Goal: Transaction & Acquisition: Obtain resource

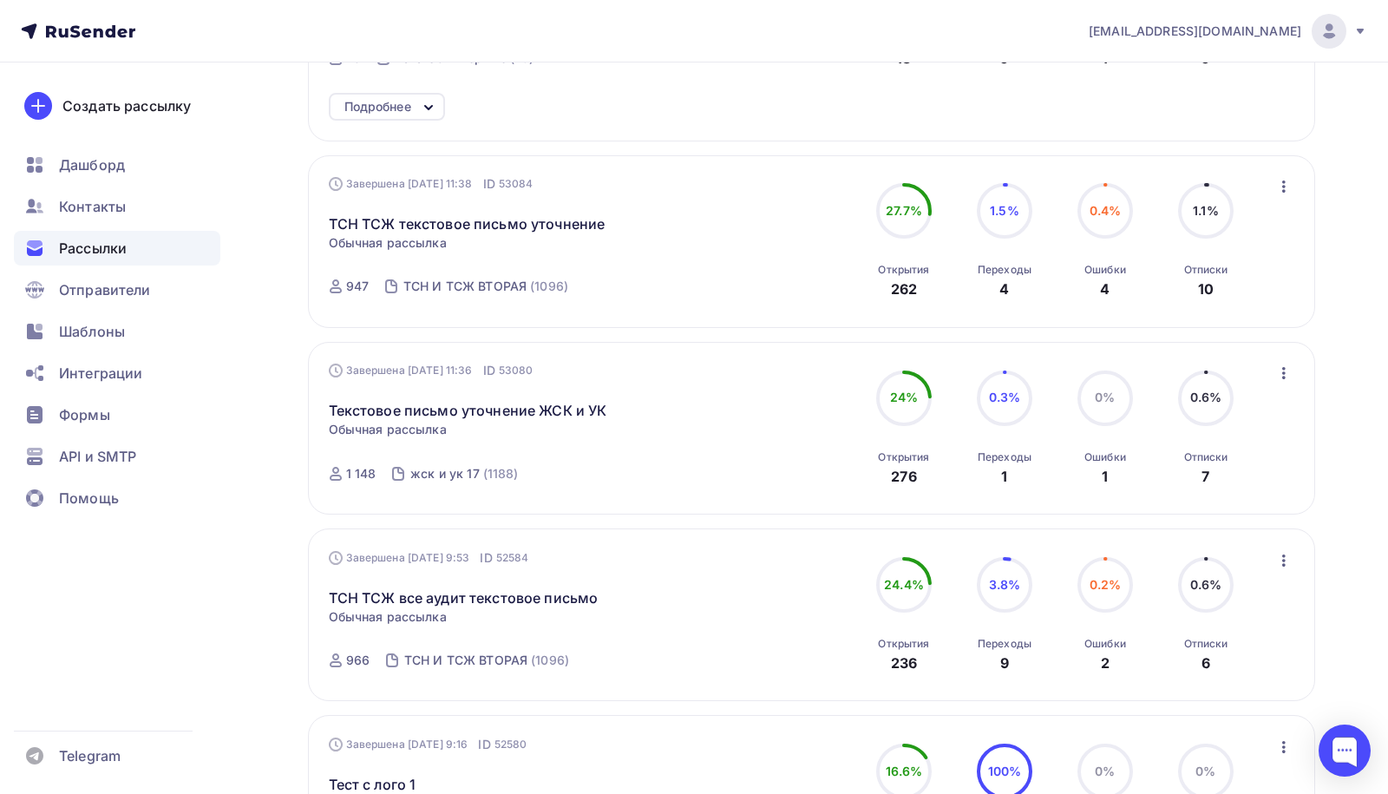
scroll to position [598, 0]
click at [1352, 762] on div at bounding box center [1344, 750] width 52 height 52
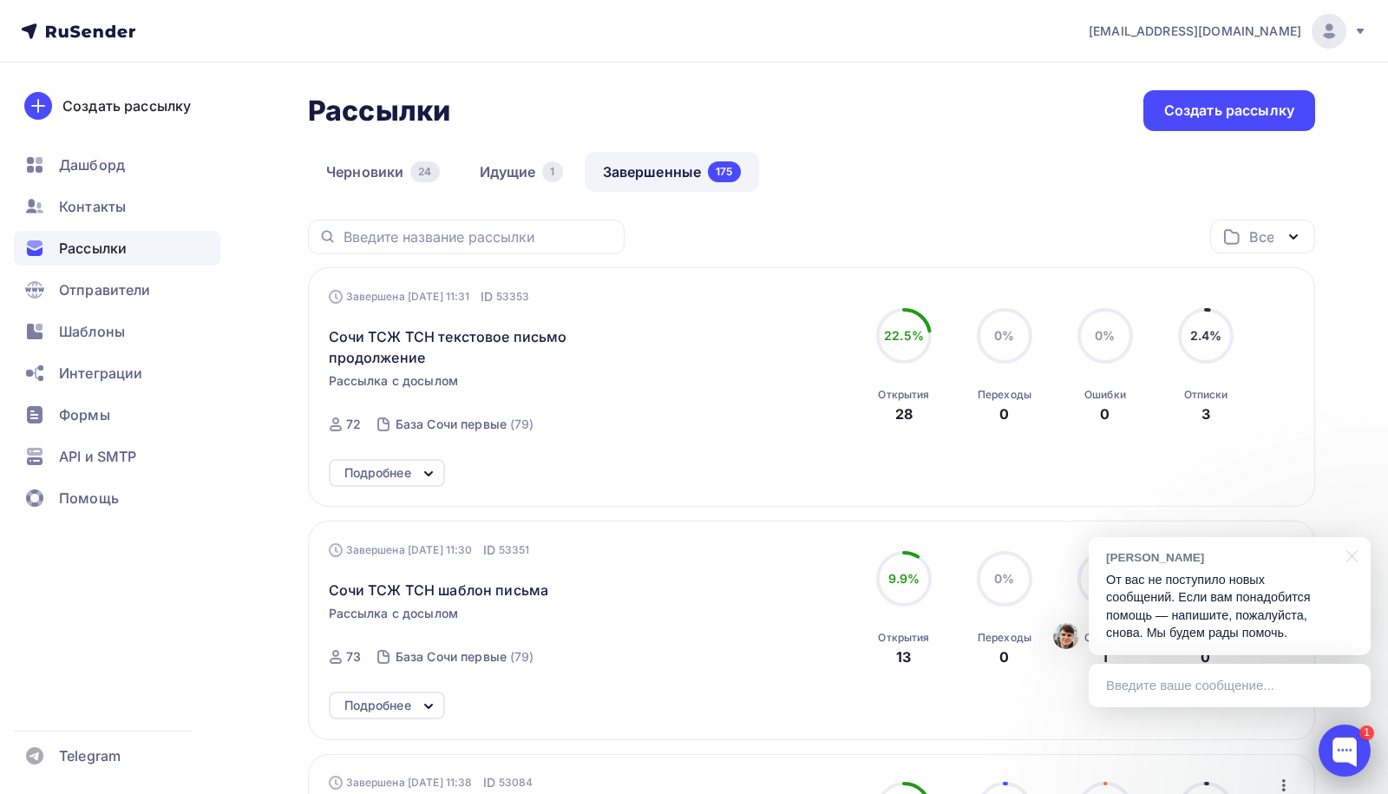
click at [1364, 760] on div at bounding box center [1344, 750] width 52 height 52
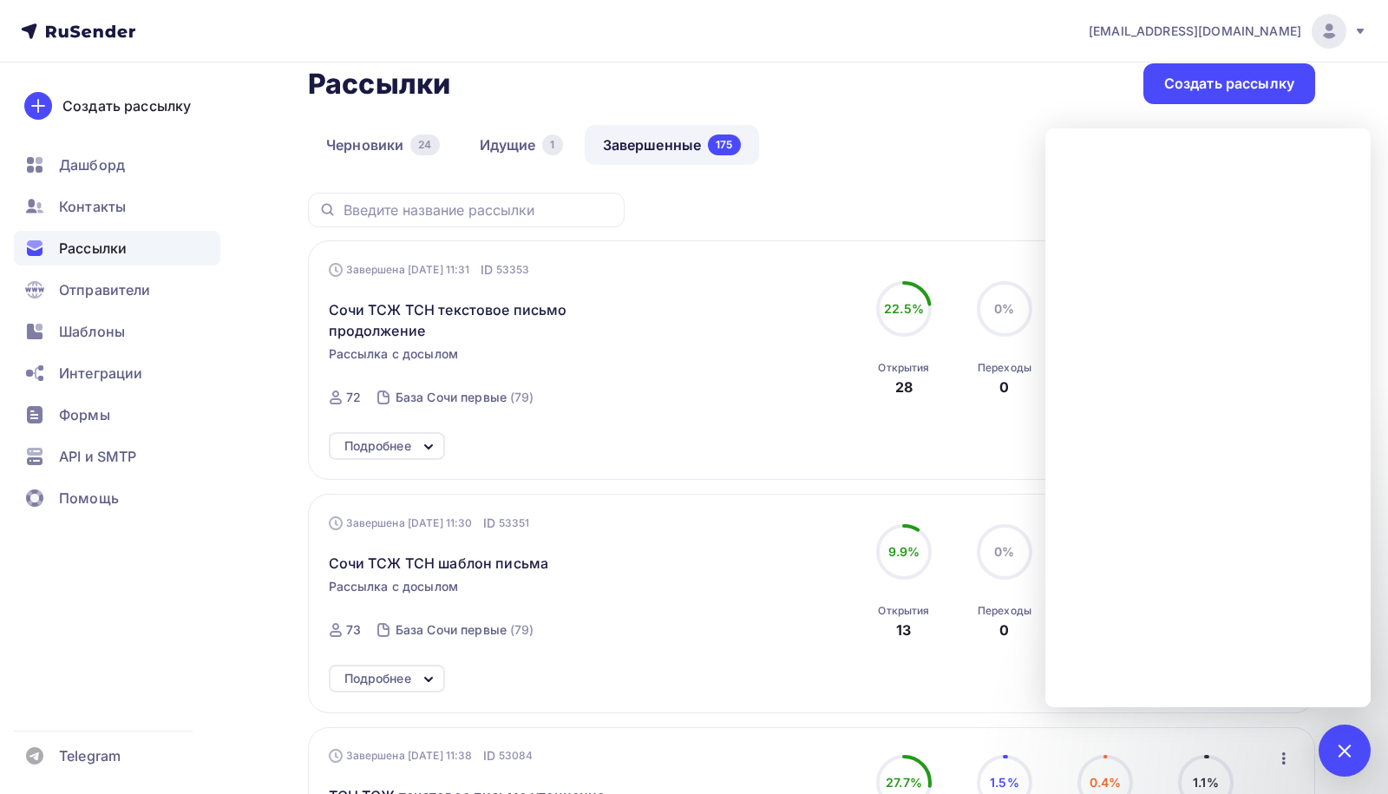
scroll to position [33, 0]
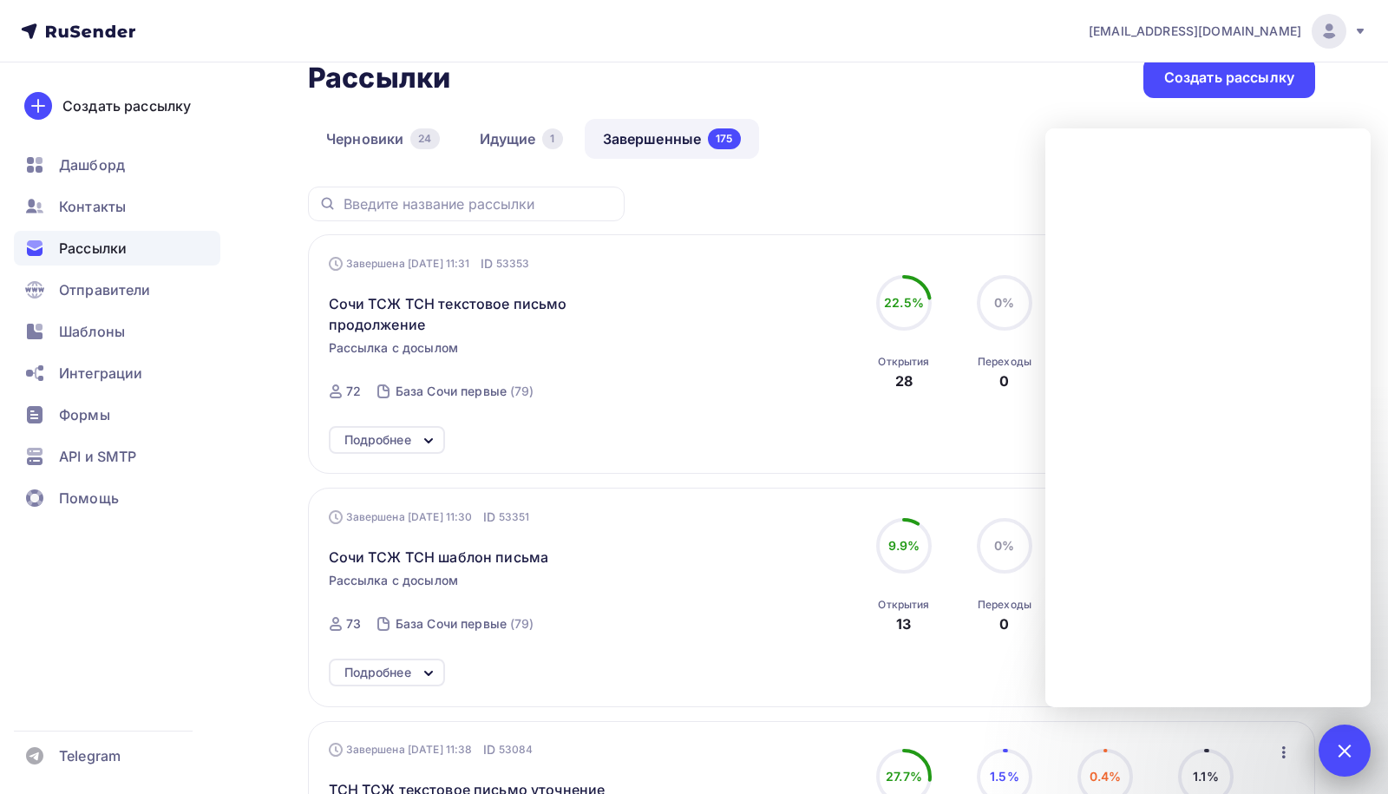
click at [1349, 751] on div at bounding box center [1343, 749] width 23 height 23
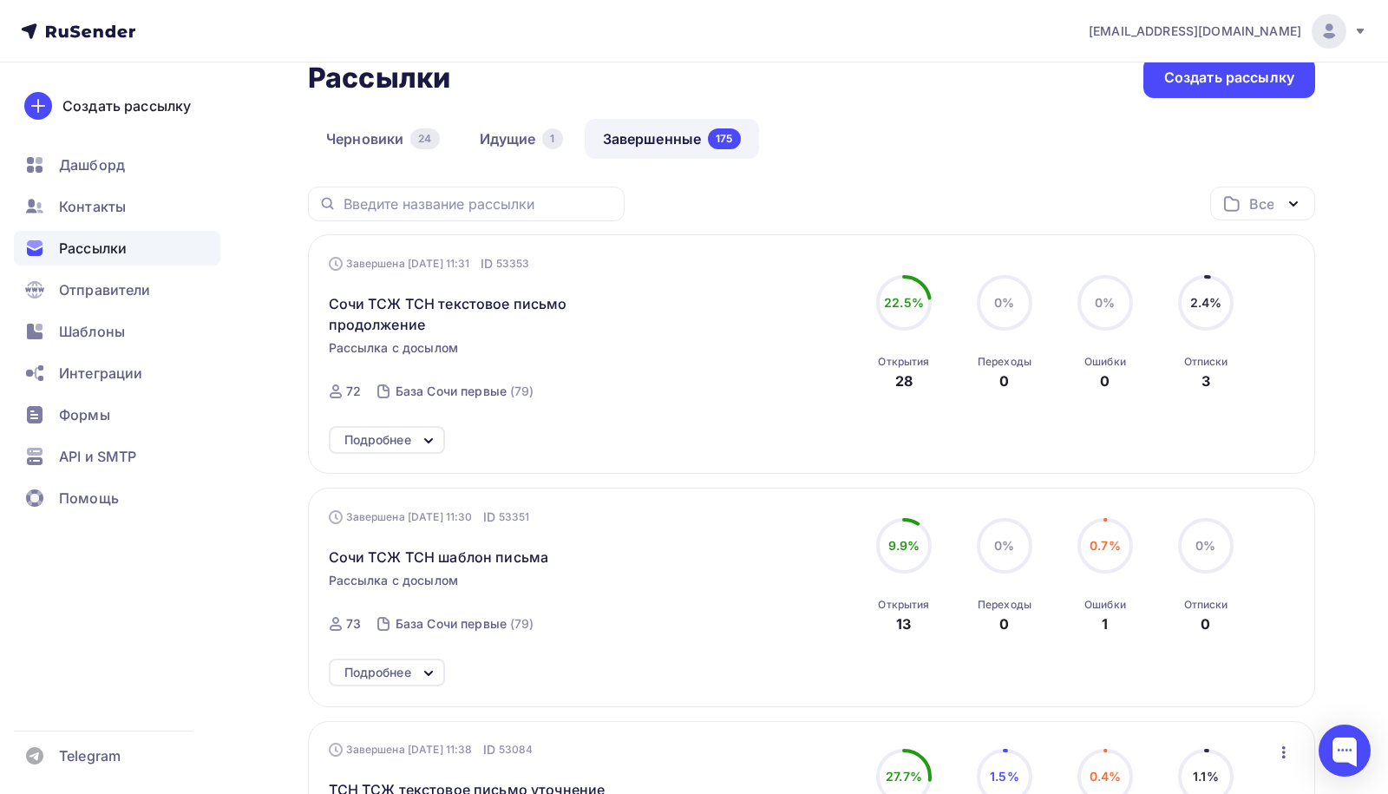
click at [1357, 28] on icon at bounding box center [1360, 31] width 14 height 14
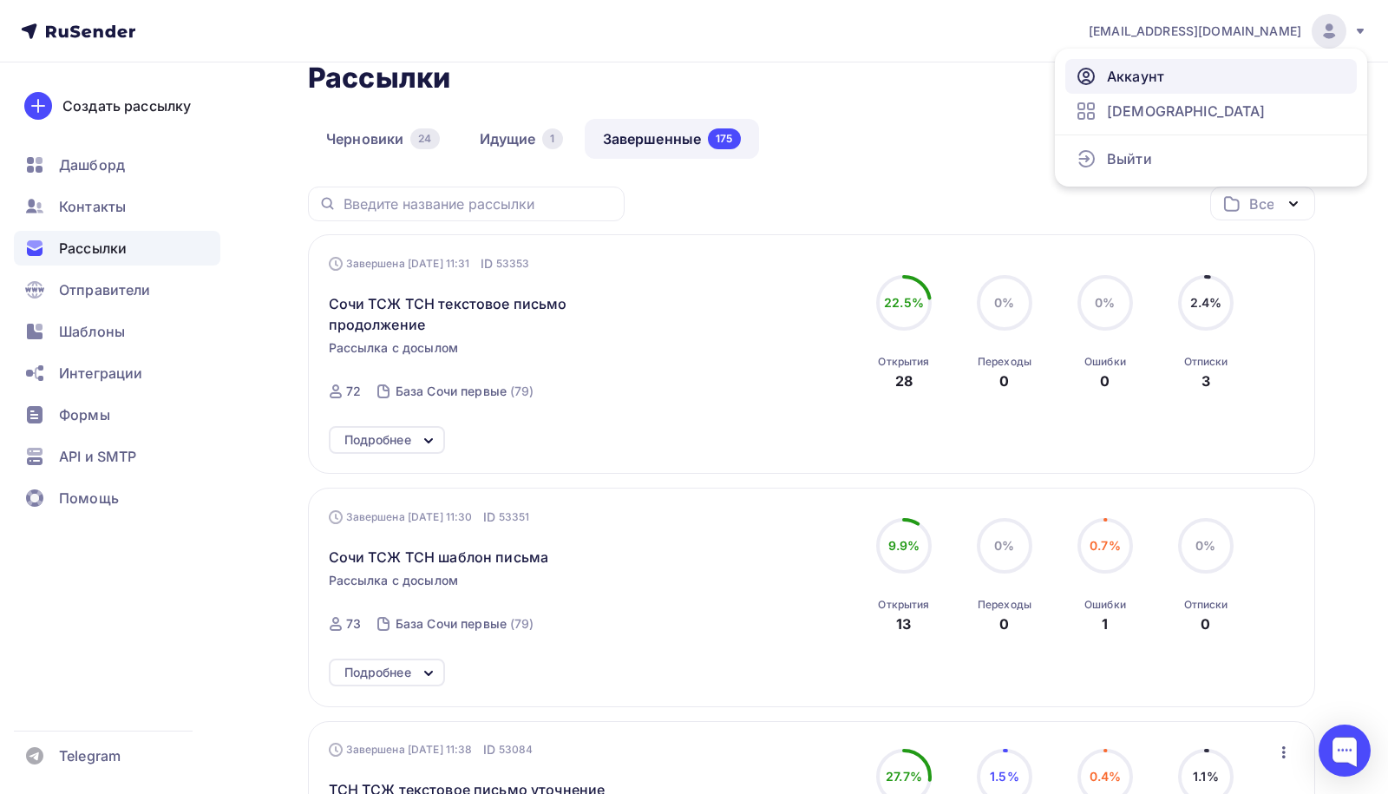
click at [1195, 84] on link "Аккаунт" at bounding box center [1210, 76] width 291 height 35
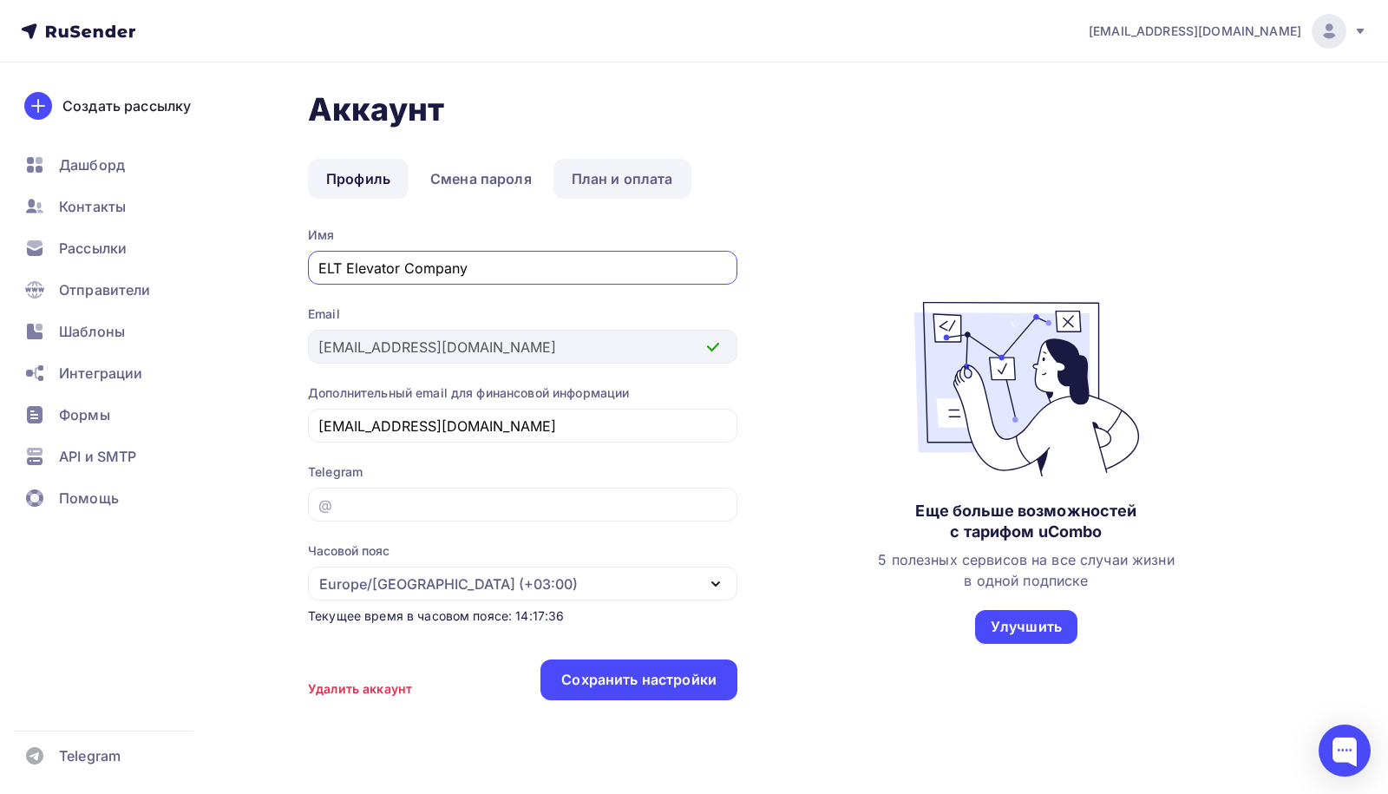
click at [638, 175] on link "План и оплата" at bounding box center [622, 179] width 138 height 40
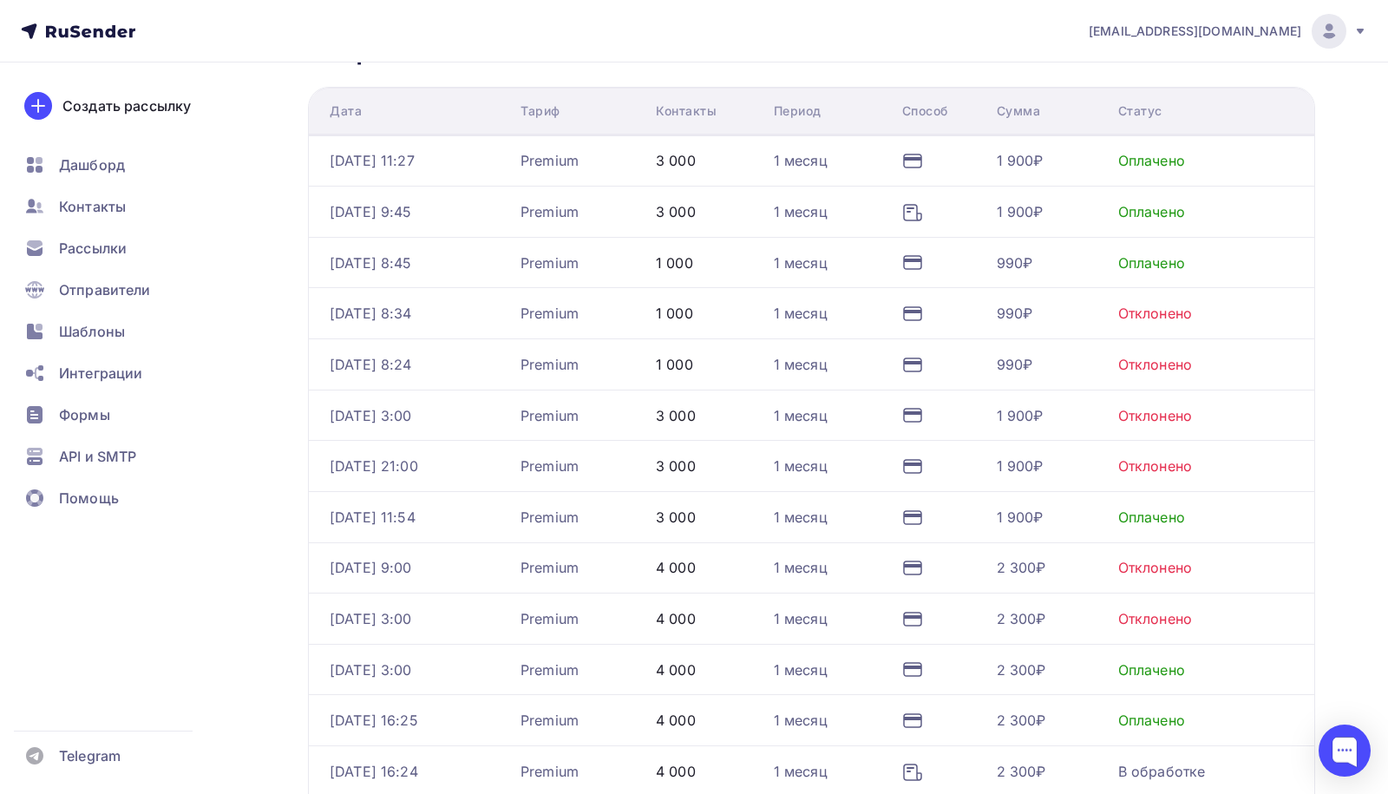
scroll to position [385, 0]
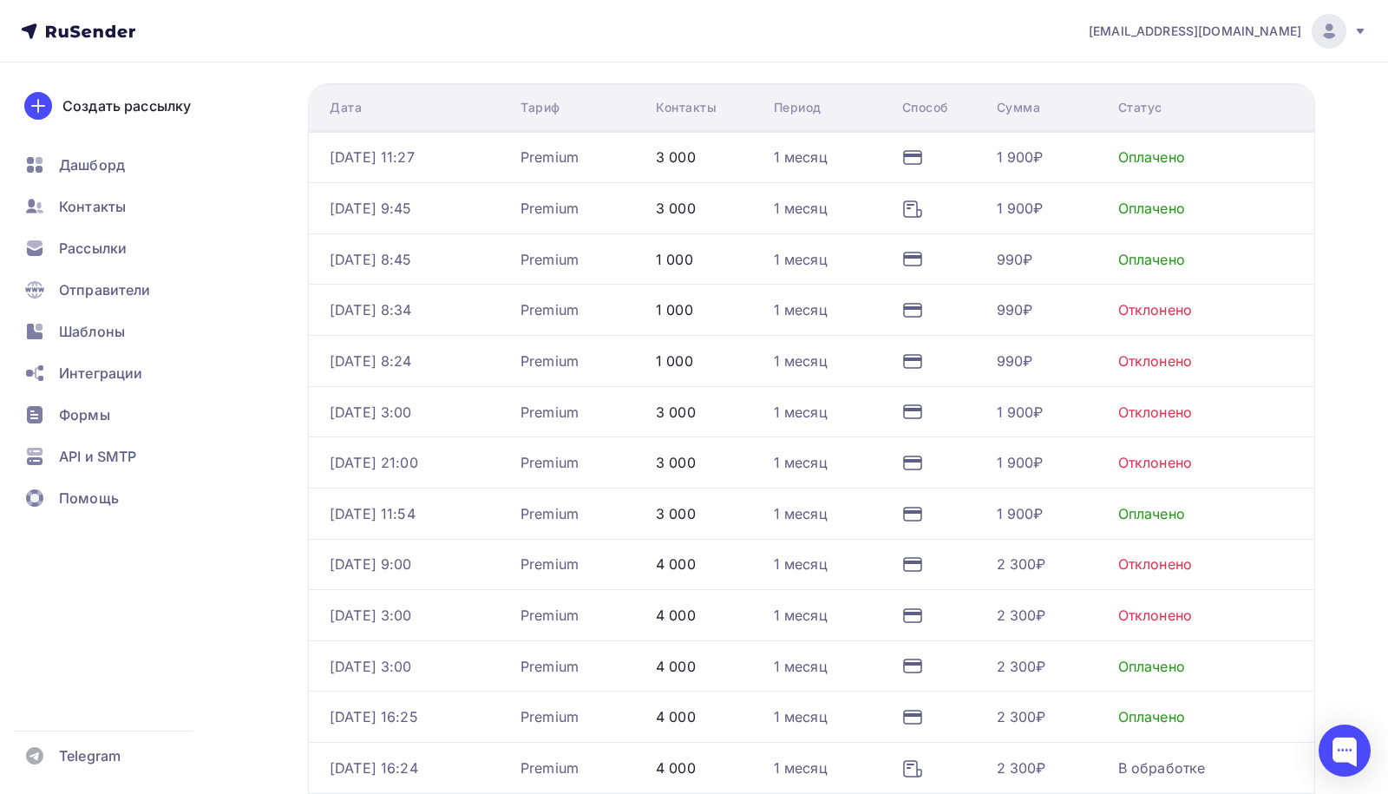
click at [923, 213] on icon at bounding box center [912, 209] width 21 height 21
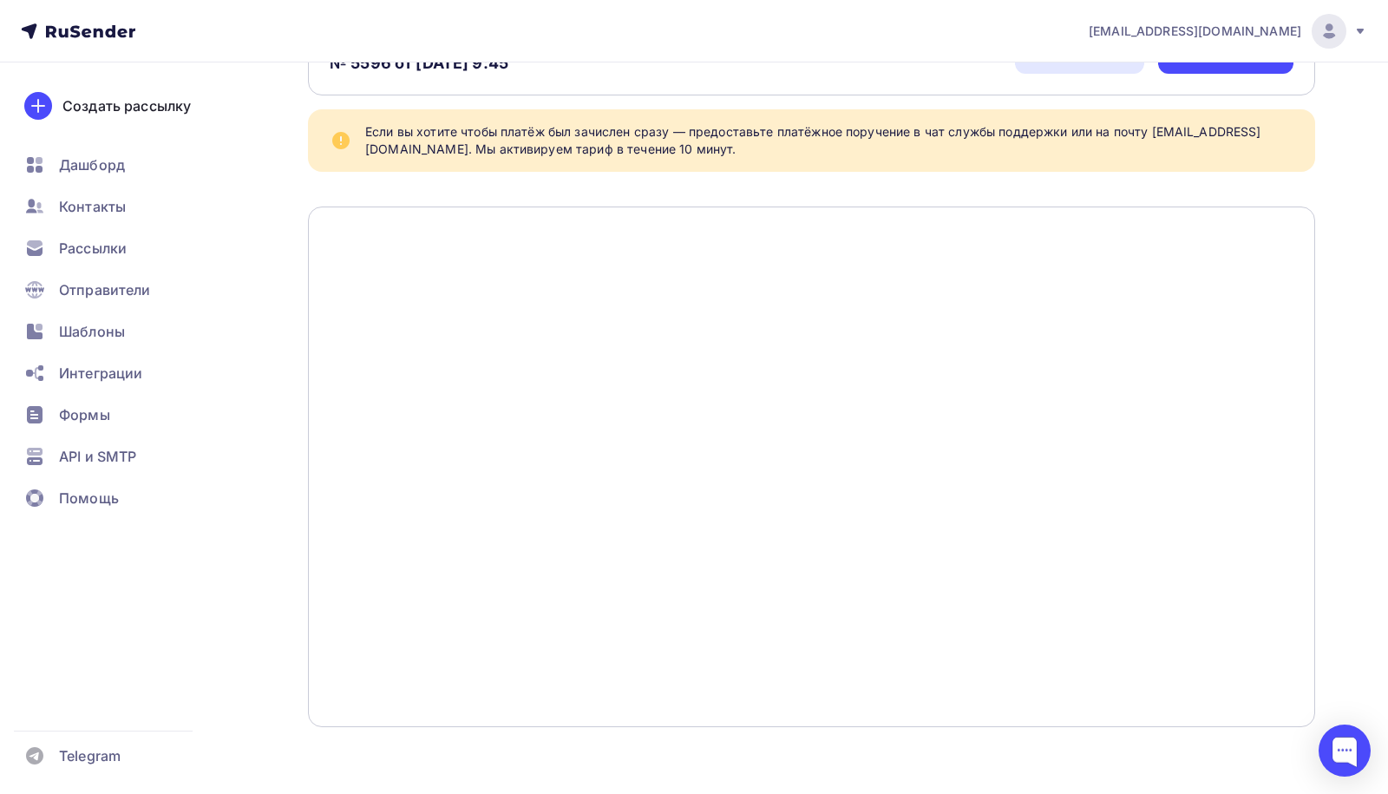
scroll to position [157, 0]
click at [1335, 751] on div at bounding box center [1344, 750] width 52 height 52
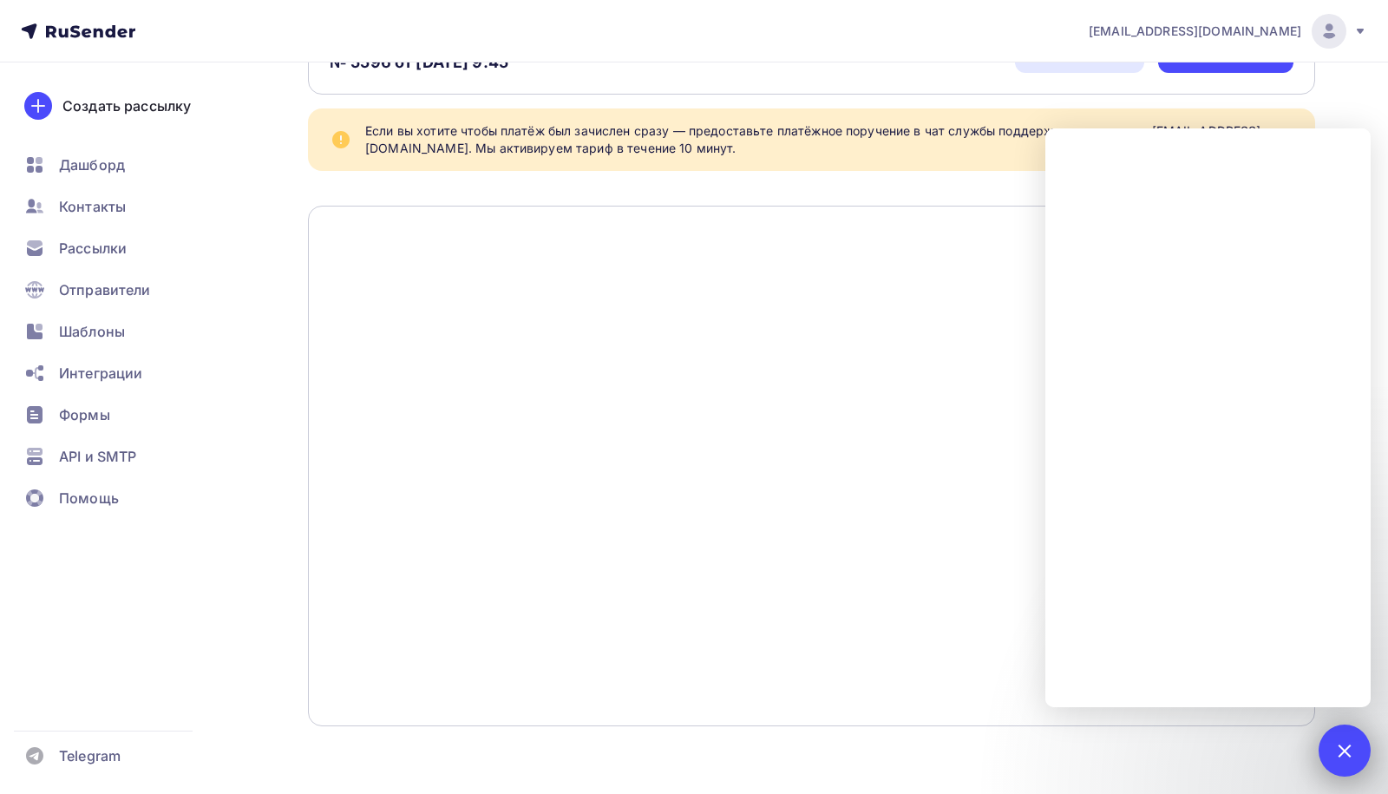
click at [1335, 753] on div at bounding box center [1343, 749] width 23 height 23
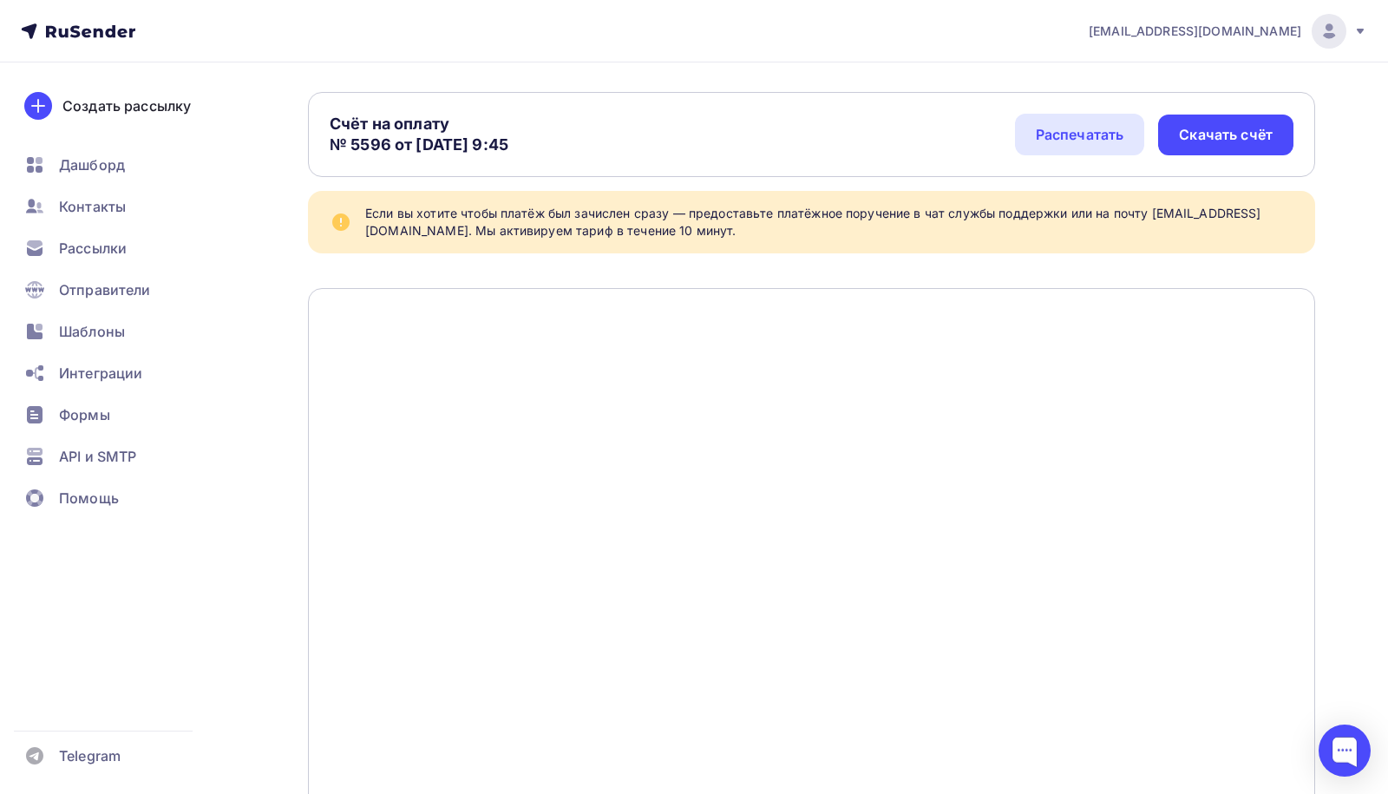
scroll to position [0, 0]
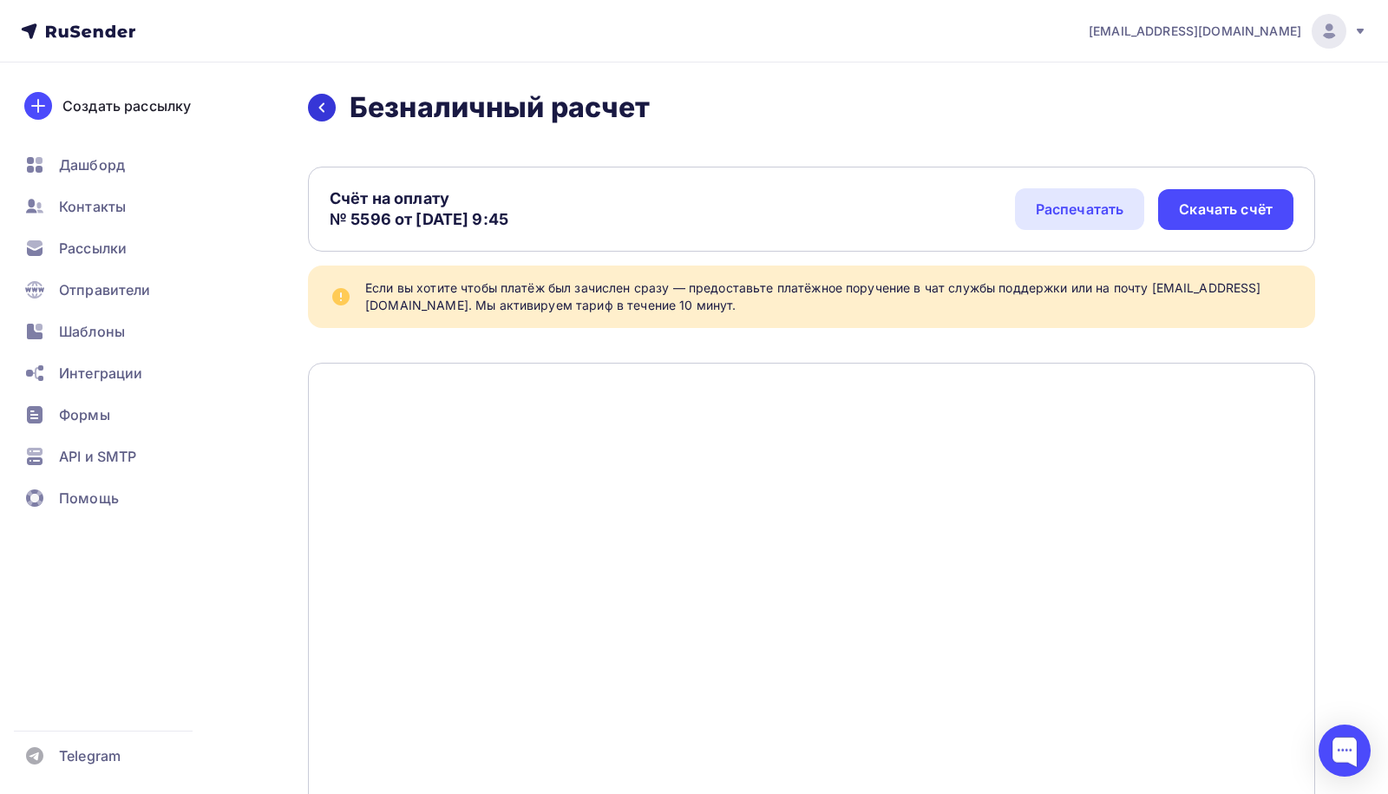
click at [329, 110] on div at bounding box center [322, 108] width 28 height 28
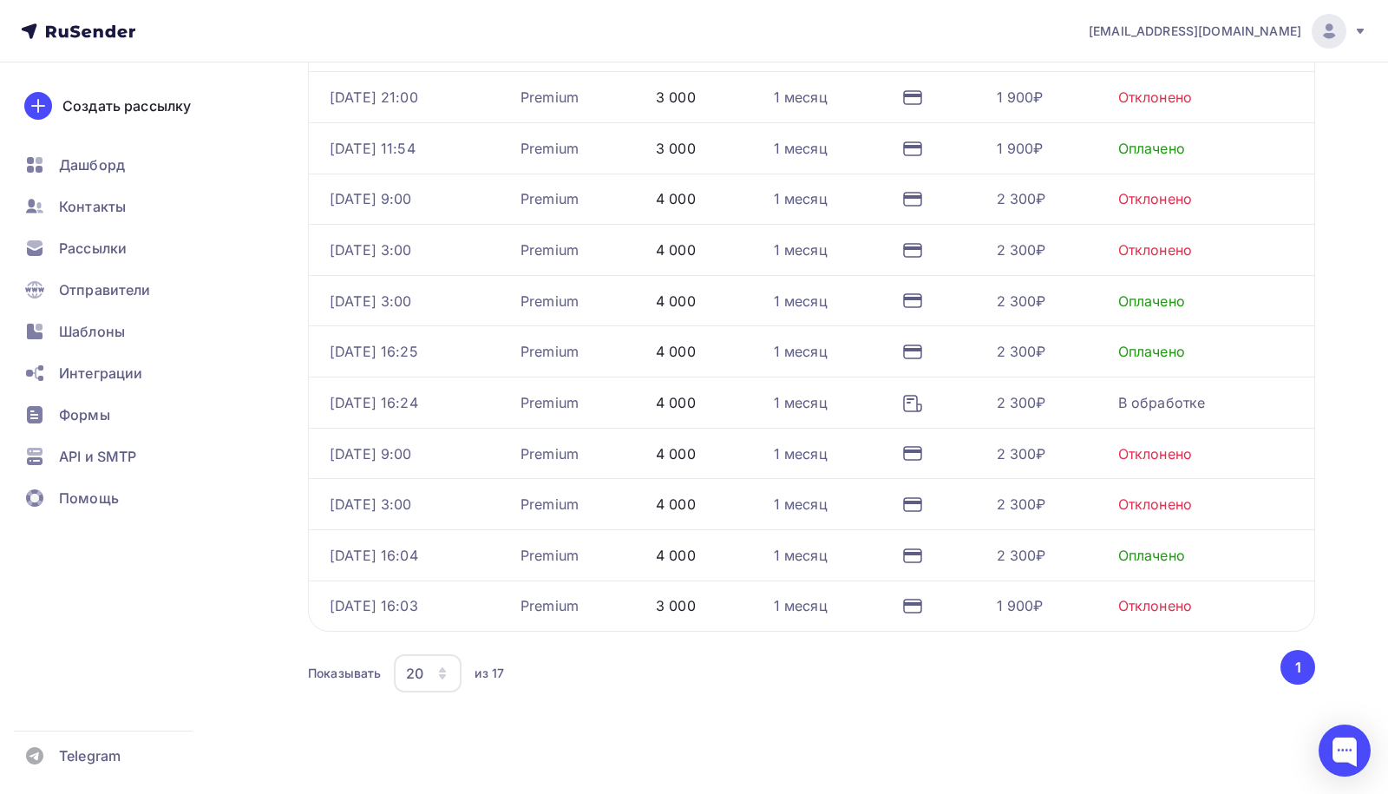
scroll to position [770, 0]
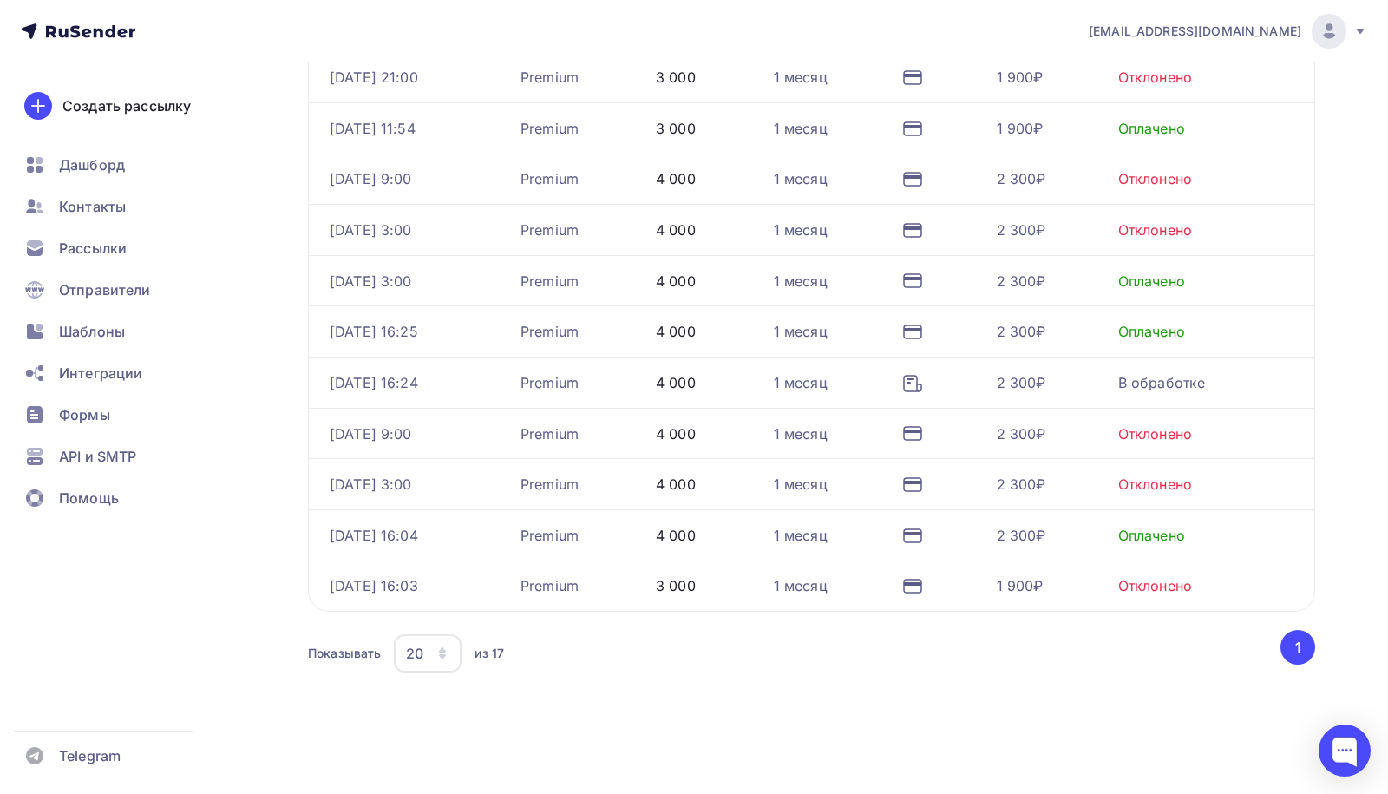
click at [919, 385] on td at bounding box center [942, 381] width 95 height 51
click at [923, 373] on icon at bounding box center [912, 383] width 21 height 21
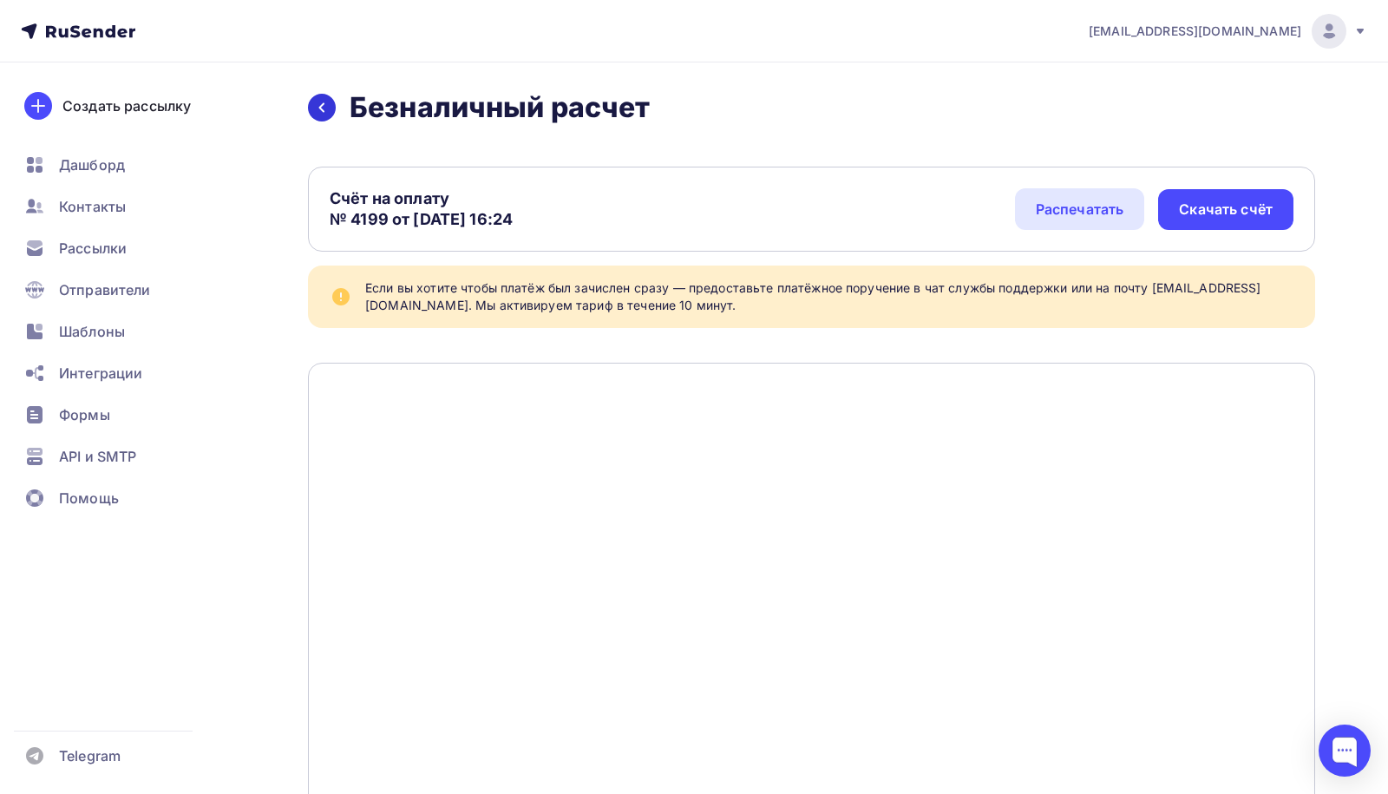
click at [328, 106] on div at bounding box center [322, 108] width 28 height 28
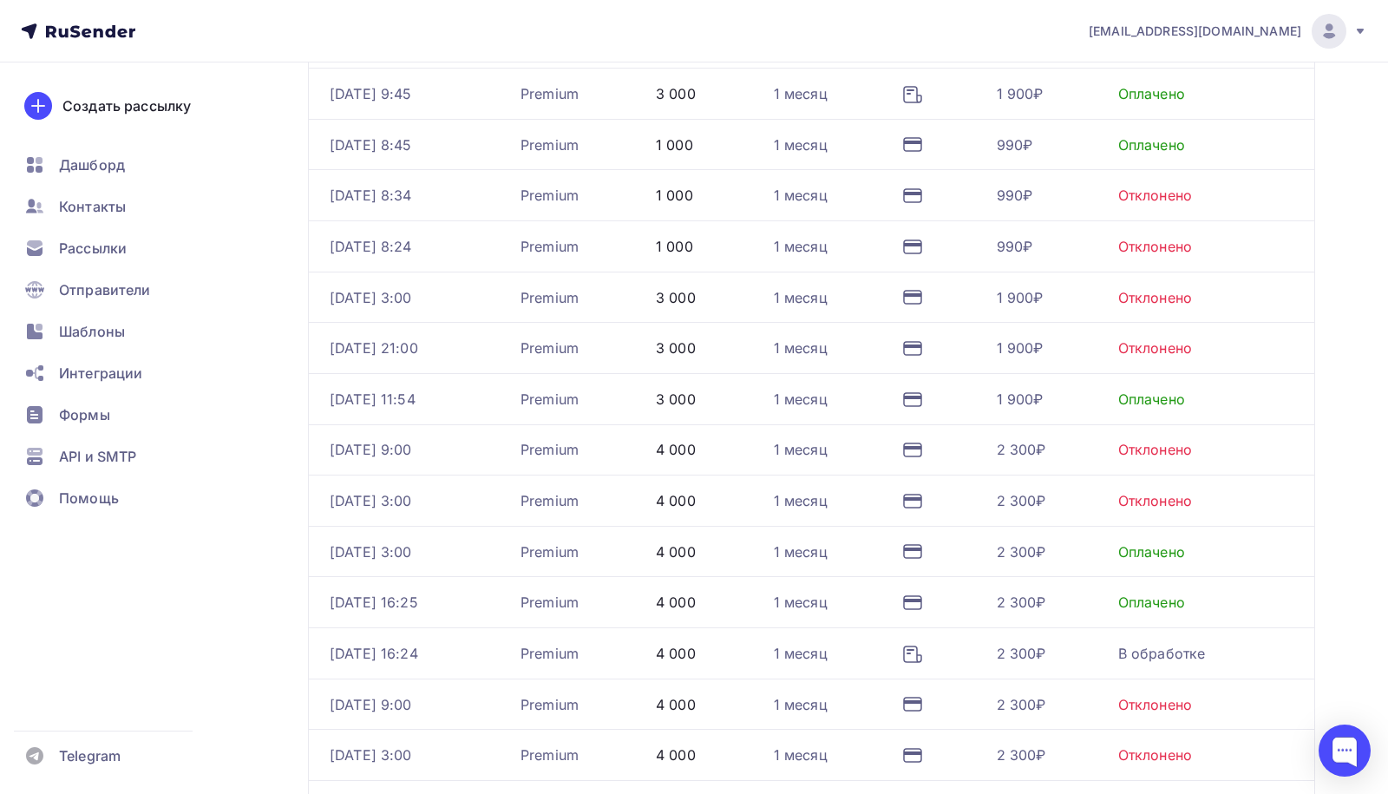
scroll to position [770, 0]
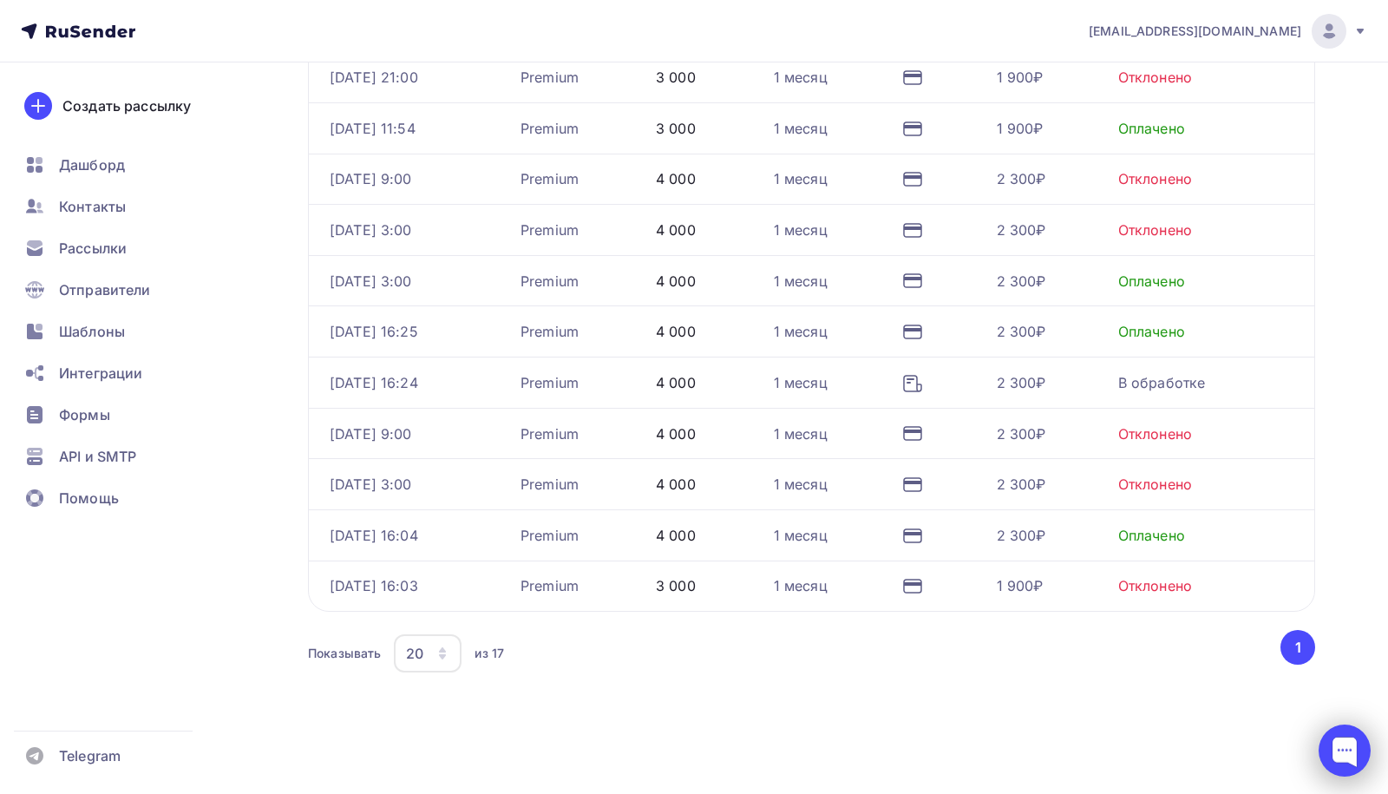
click at [1347, 768] on div at bounding box center [1344, 750] width 52 height 52
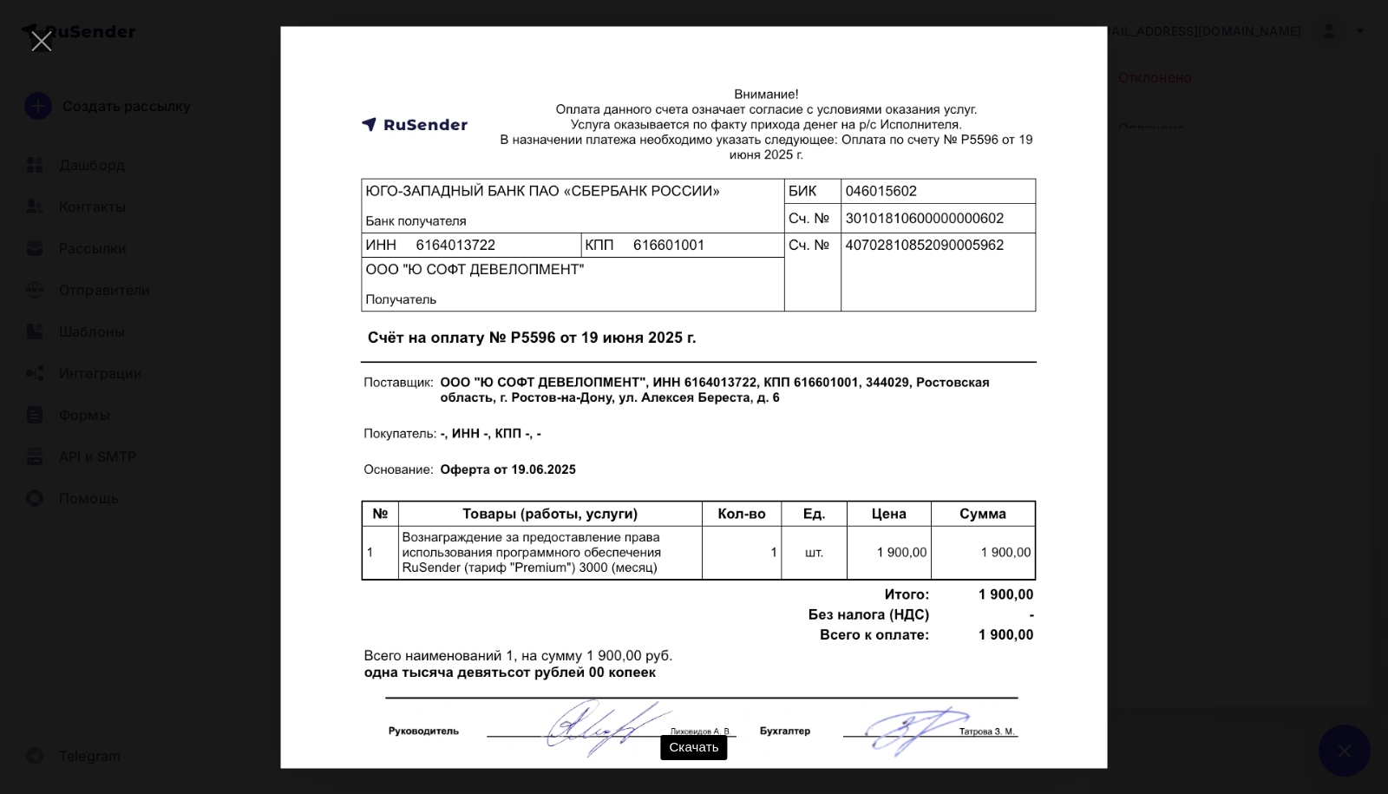
click at [1290, 335] on div "Скачать" at bounding box center [694, 397] width 1336 height 742
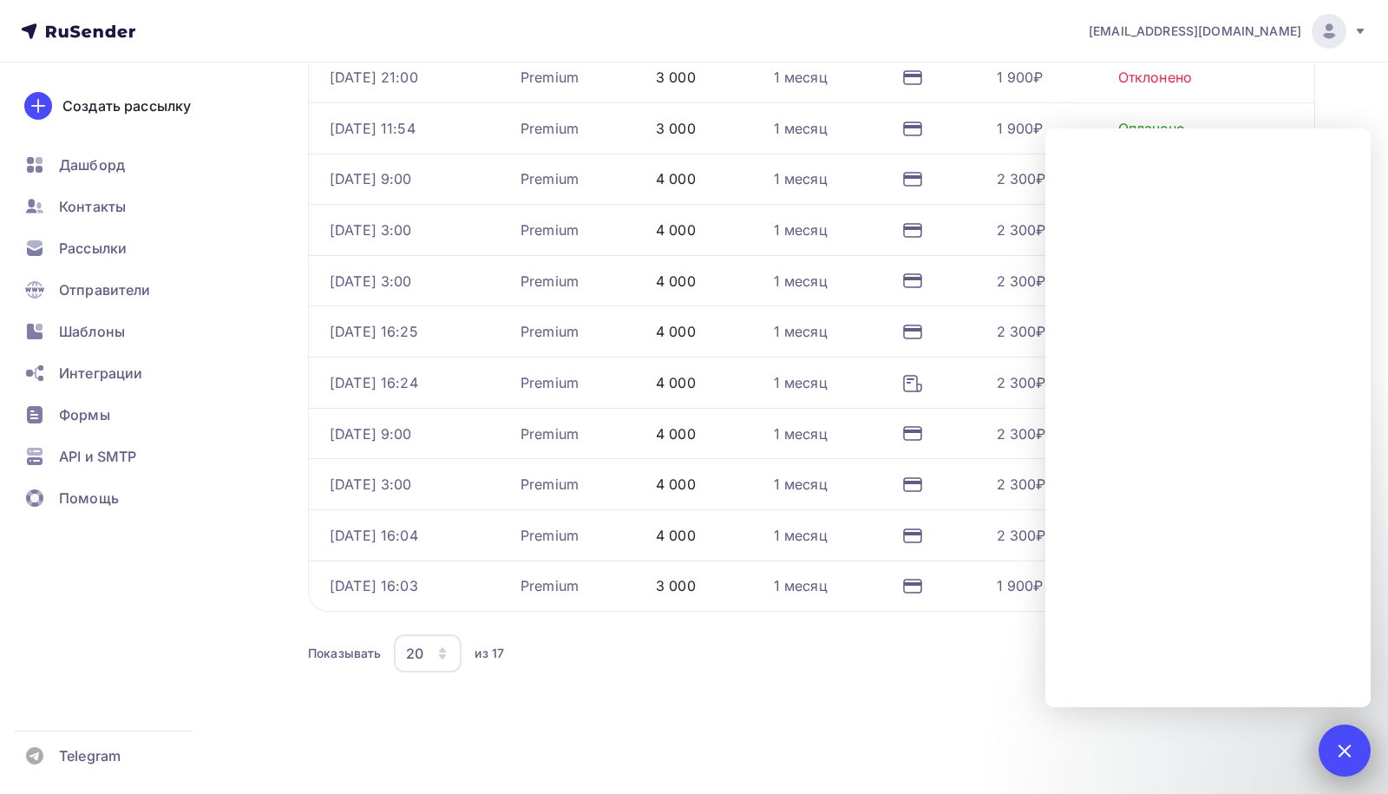
click at [1345, 765] on div "1" at bounding box center [1344, 750] width 52 height 52
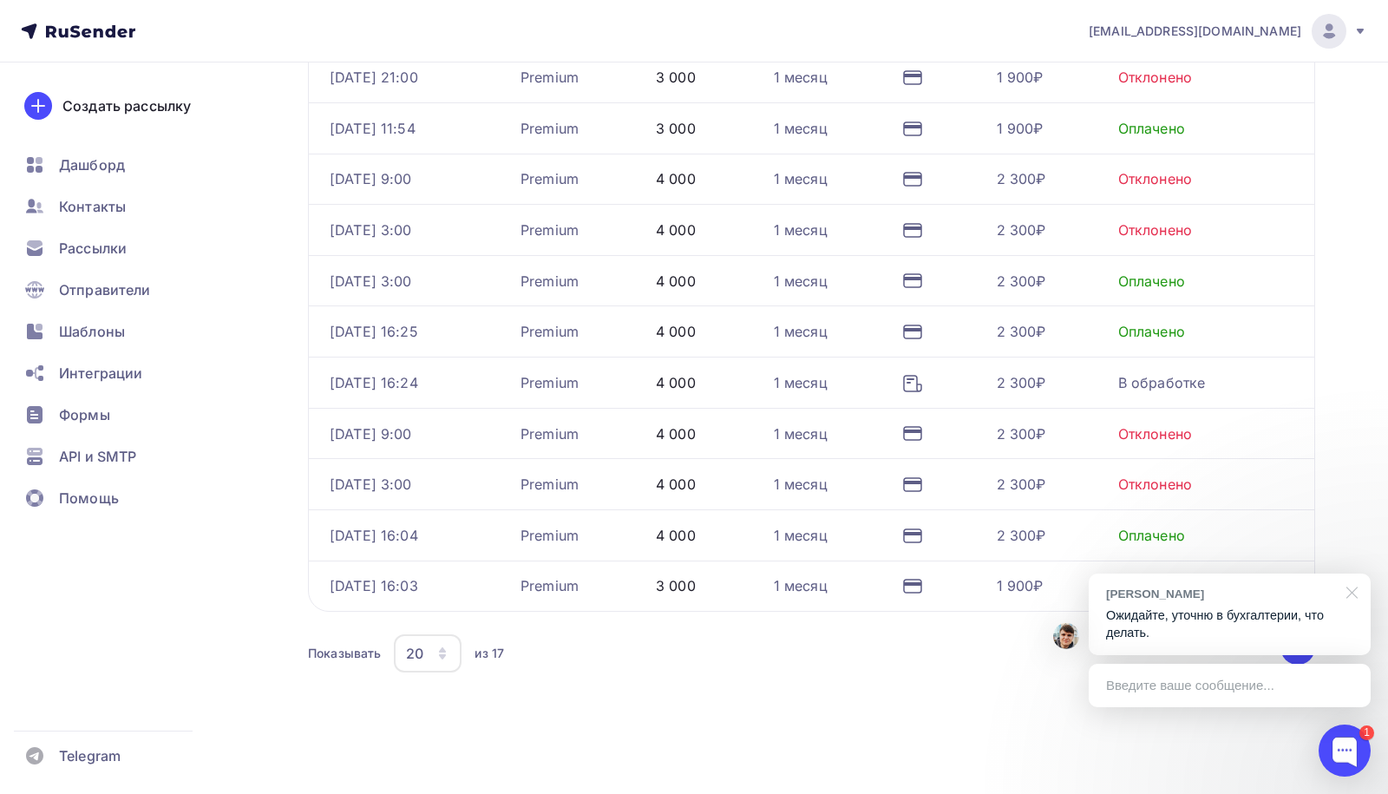
click at [1354, 592] on div at bounding box center [1348, 591] width 43 height 36
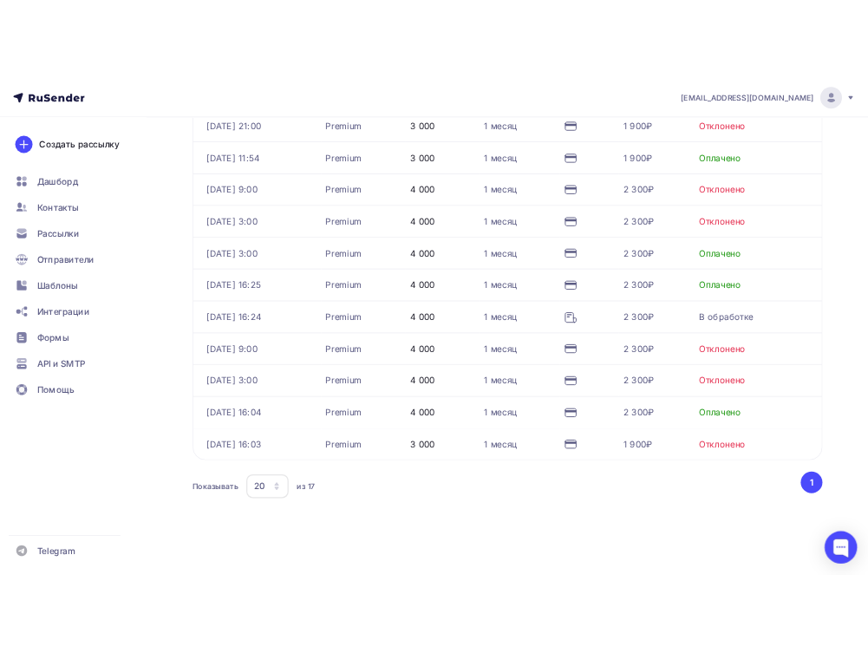
scroll to position [961, 0]
